Goal: Task Accomplishment & Management: Complete application form

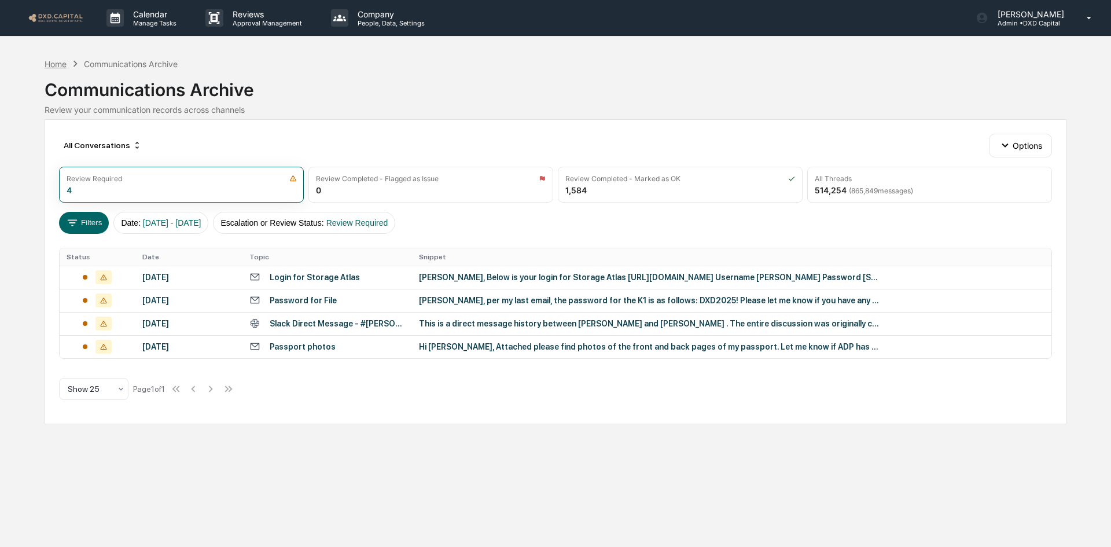
click at [58, 60] on div "Home" at bounding box center [56, 64] width 22 height 10
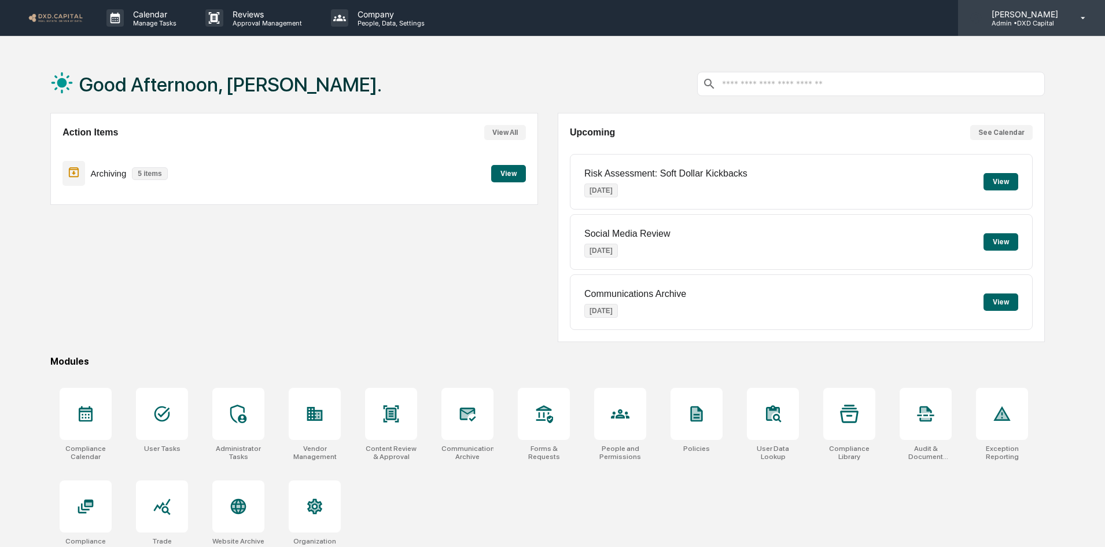
click at [1046, 16] on p "[PERSON_NAME]" at bounding box center [1023, 14] width 82 height 10
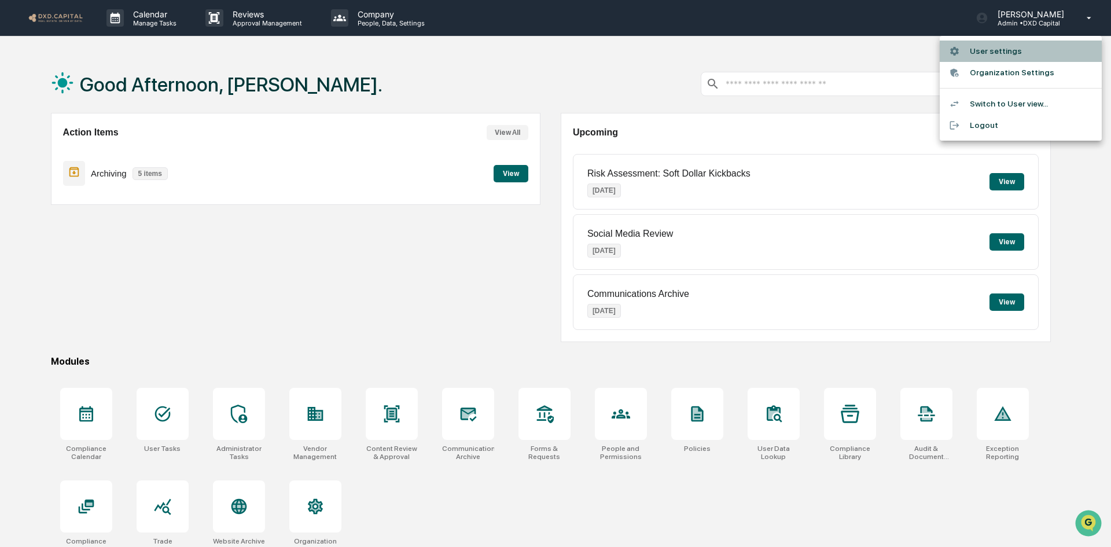
click at [984, 51] on li "User settings" at bounding box center [1020, 50] width 162 height 21
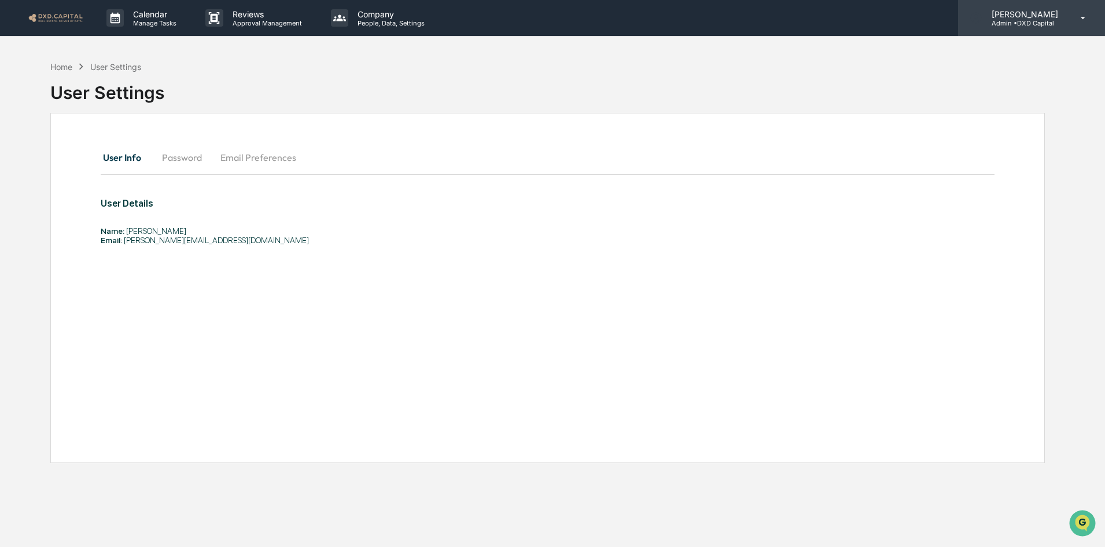
click at [1017, 17] on p "[PERSON_NAME]" at bounding box center [1023, 14] width 82 height 10
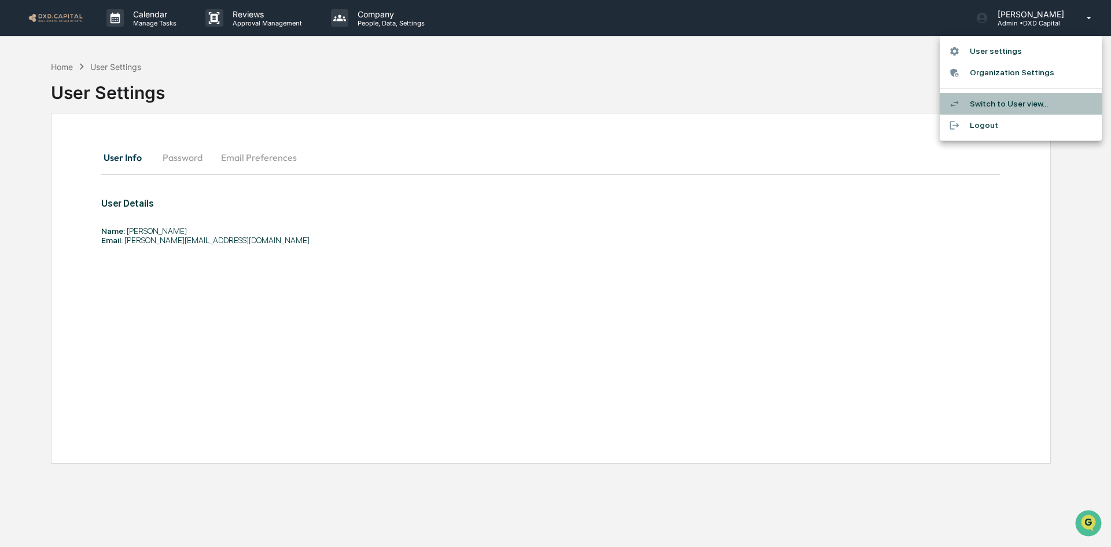
click at [992, 94] on li "Switch to User view..." at bounding box center [1020, 103] width 162 height 21
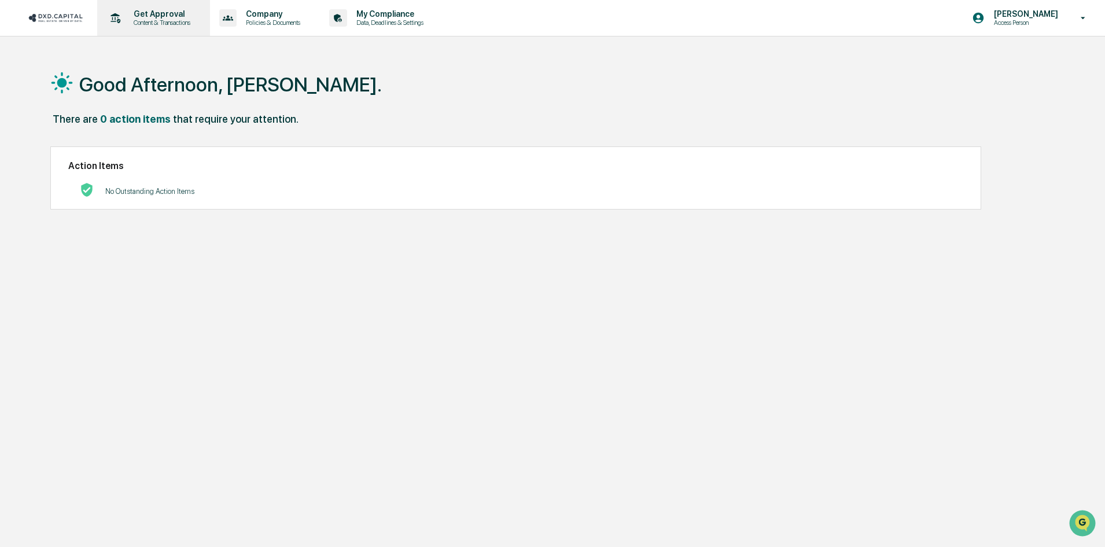
click at [163, 10] on p "Get Approval" at bounding box center [160, 13] width 72 height 9
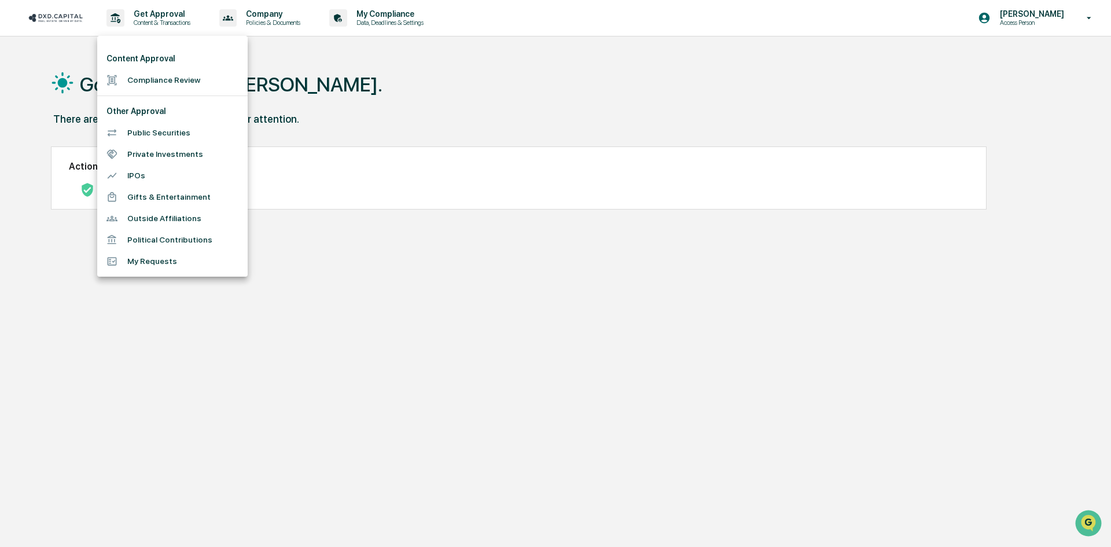
click at [154, 197] on li "Gifts & Entertainment" at bounding box center [172, 196] width 150 height 21
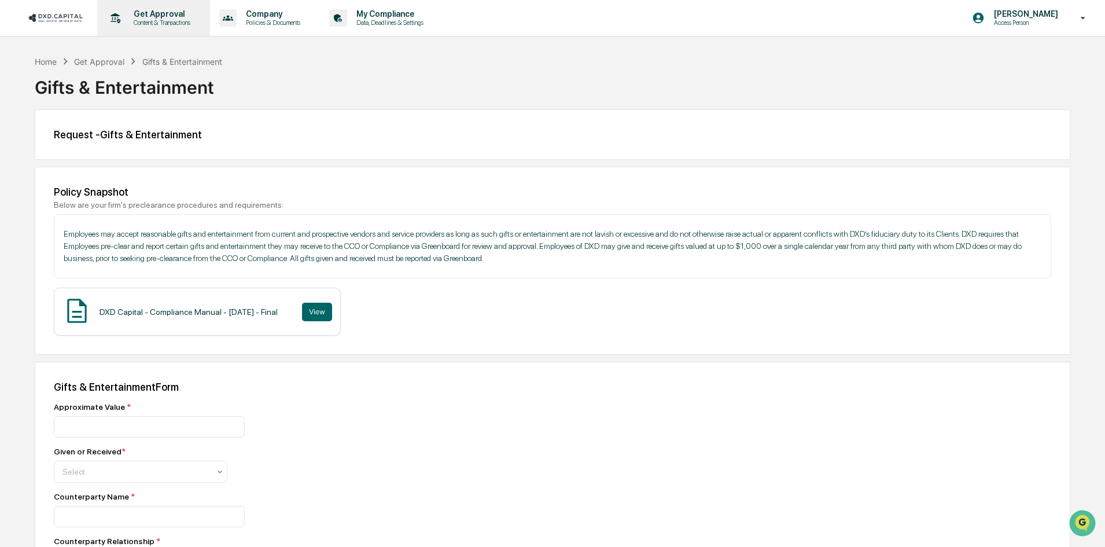
click at [179, 17] on p "Get Approval" at bounding box center [160, 13] width 72 height 9
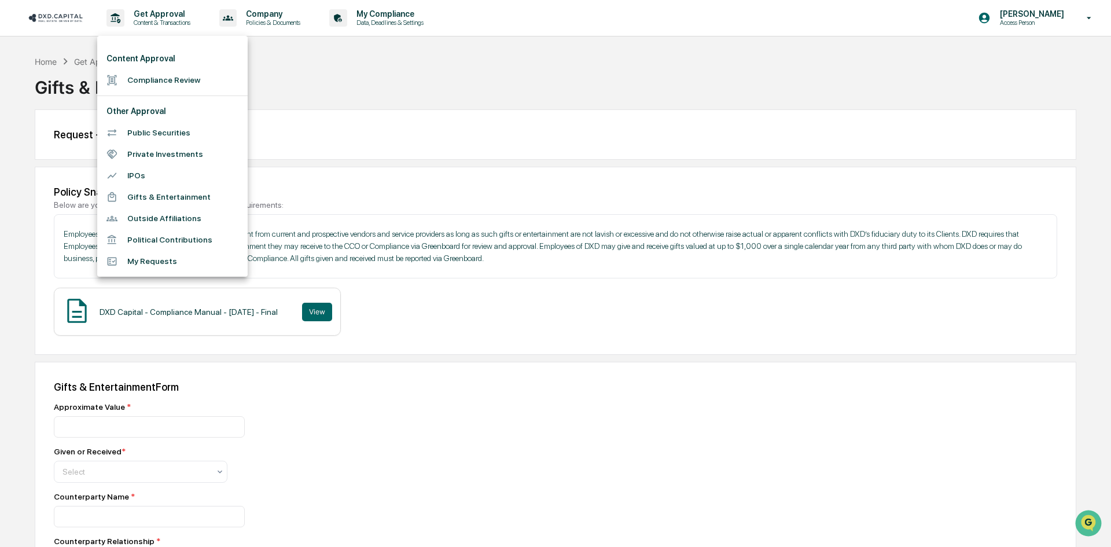
drag, startPoint x: 604, startPoint y: 59, endPoint x: 247, endPoint y: 26, distance: 359.0
click at [604, 60] on div at bounding box center [555, 273] width 1111 height 547
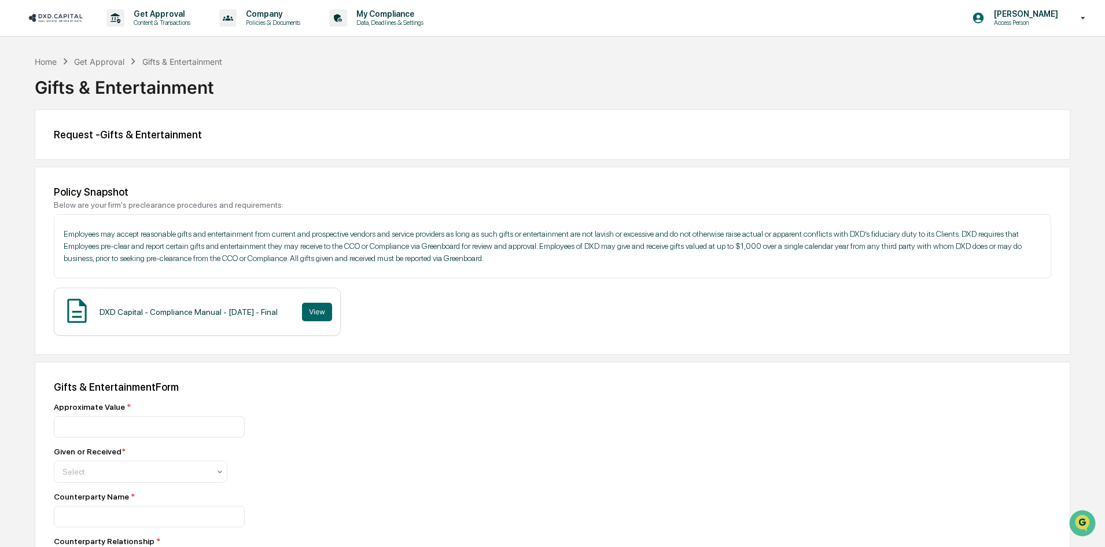
click at [64, 14] on img at bounding box center [56, 17] width 56 height 11
